Goal: Navigation & Orientation: Find specific page/section

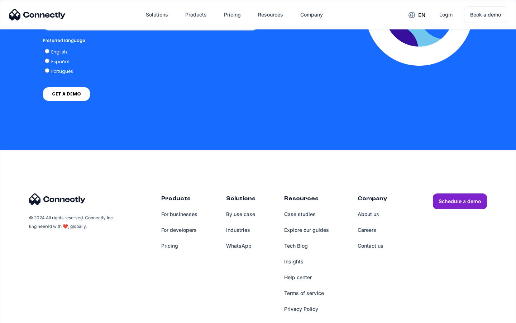
scroll to position [1575, 0]
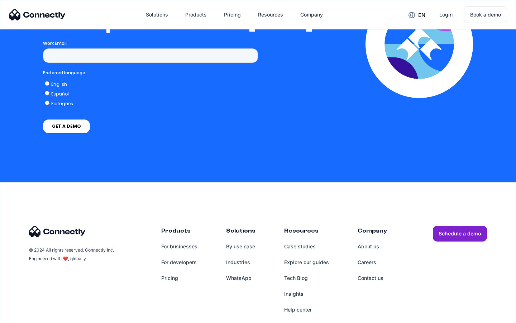
scroll to position [1567, 0]
